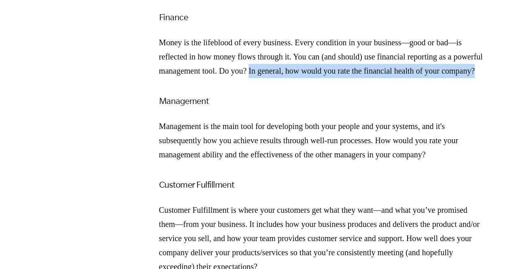
scroll to position [1192, 0]
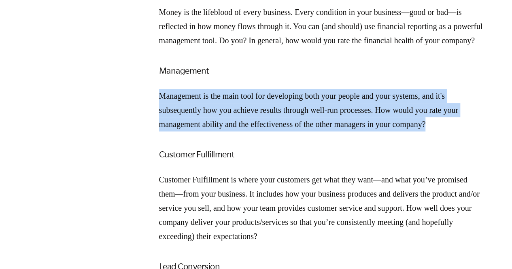
drag, startPoint x: 471, startPoint y: 180, endPoint x: 156, endPoint y: 157, distance: 316.5
copy p "Management is the main tool for developing both your people and your systems, a…"
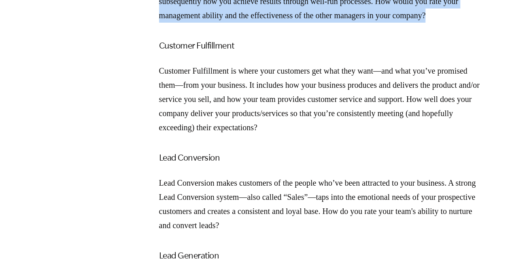
scroll to position [1302, 0]
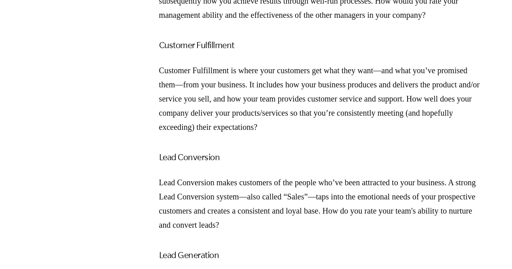
click at [338, 134] on p "Customer Fulfillment is where your customers get what they want—and what you’ve…" at bounding box center [321, 99] width 324 height 71
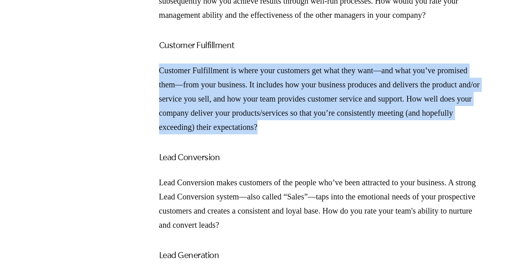
drag, startPoint x: 401, startPoint y: 180, endPoint x: 157, endPoint y: 132, distance: 249.2
copy p "Customer Fulfillment is where your customers get what they want—and what you’ve…"
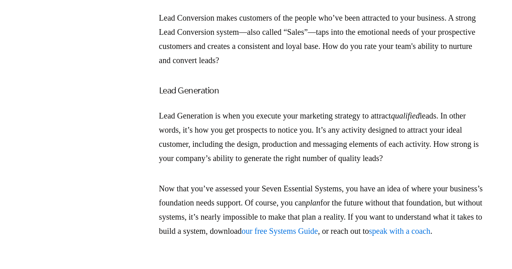
scroll to position [1467, 0]
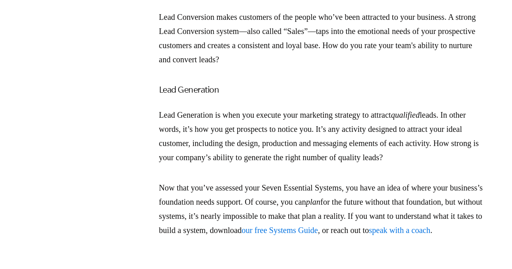
drag, startPoint x: 224, startPoint y: 46, endPoint x: 157, endPoint y: 50, distance: 67.3
copy h3 "Lead Conversion"
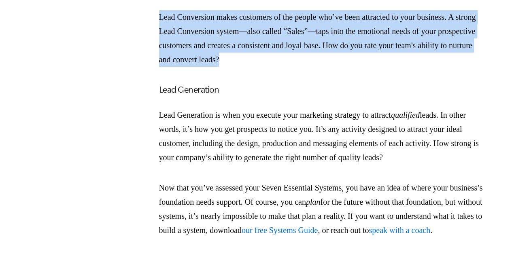
drag, startPoint x: 315, startPoint y: 119, endPoint x: 152, endPoint y: 79, distance: 168.3
copy p "Lead Conversion makes customers of the people who’ve been attracted to your bus…"
drag, startPoint x: 189, startPoint y: 228, endPoint x: 158, endPoint y: 176, distance: 60.7
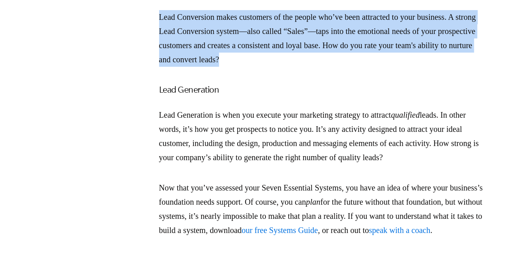
copy p "Lead Generation is when you execute your marketing strategy to attract qualifie…"
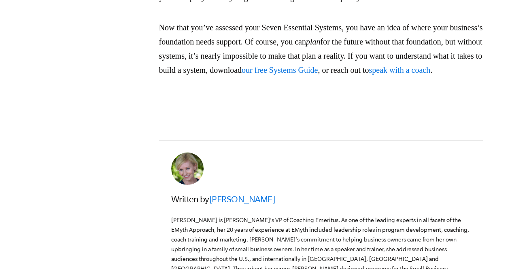
scroll to position [1631, 0]
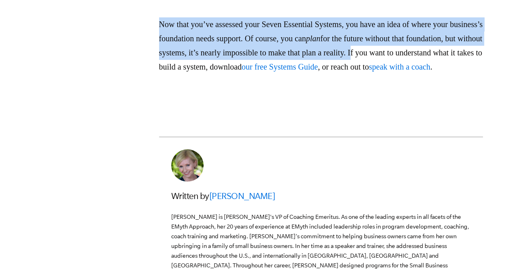
drag, startPoint x: 454, startPoint y: 124, endPoint x: 161, endPoint y: 93, distance: 295.1
click at [161, 74] on p "Now that you’ve assessed your Seven Essential Systems, you have an idea of wher…" at bounding box center [321, 45] width 324 height 57
copy p "Now that you’ve assessed your Seven Essential Systems, you have an idea of wher…"
